Goal: Find specific page/section: Find specific page/section

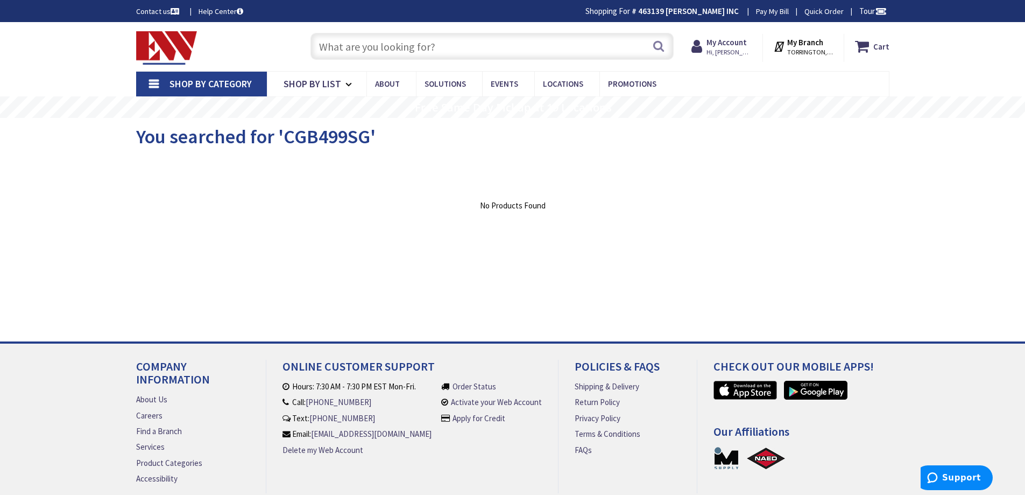
click at [403, 53] on input "text" at bounding box center [492, 46] width 363 height 27
paste input "UB9AJ"
type input "UB9AJ"
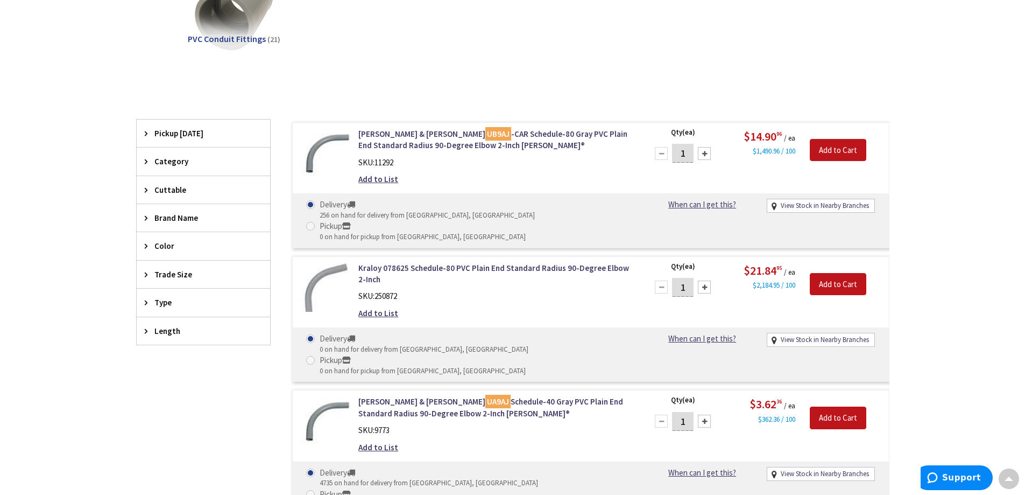
scroll to position [215, 0]
